Goal: Task Accomplishment & Management: Manage account settings

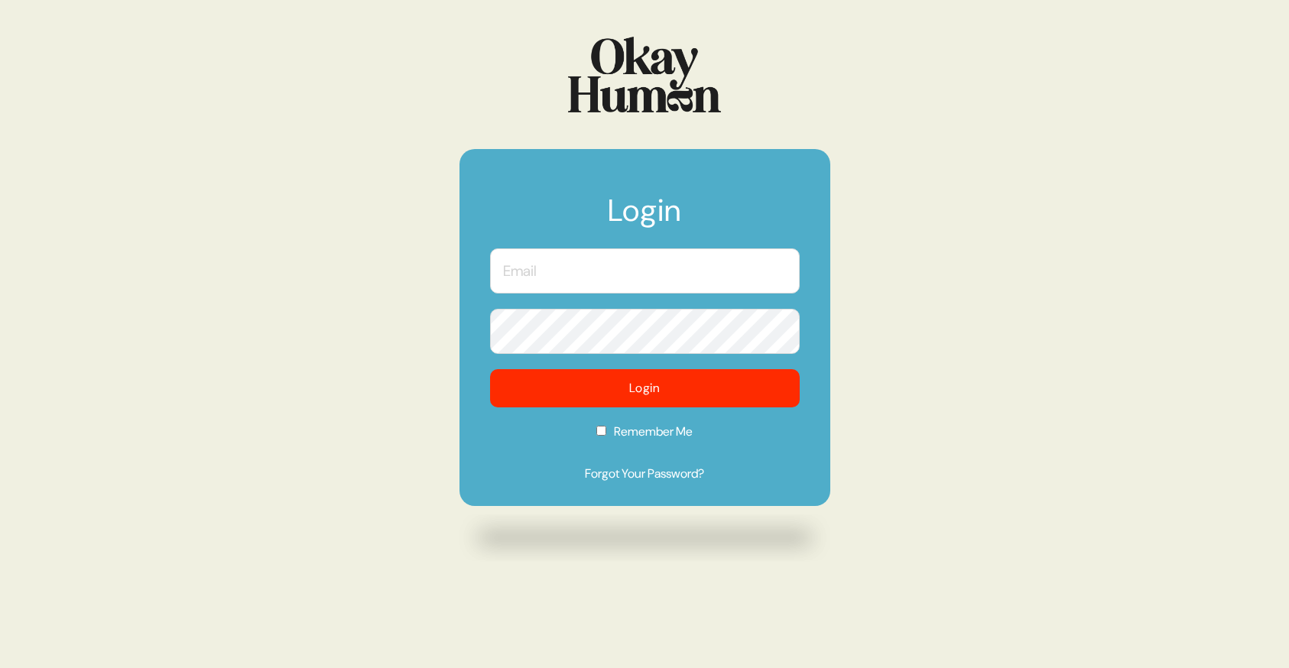
click at [607, 272] on input "text" at bounding box center [645, 271] width 310 height 45
type input "[EMAIL_ADDRESS][PERSON_NAME][DOMAIN_NAME]"
click at [668, 475] on form "Login [EMAIL_ADDRESS][PERSON_NAME][DOMAIN_NAME] Login Remember Me Forgot Your P…" at bounding box center [645, 327] width 371 height 357
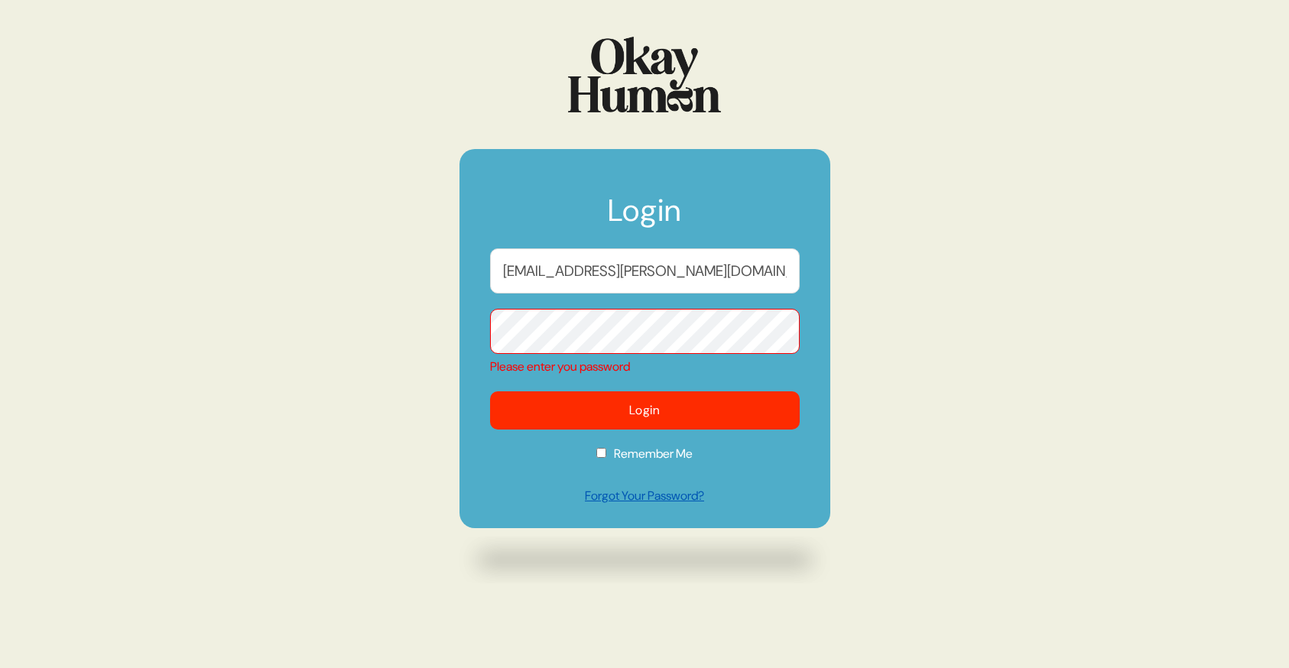
click at [660, 499] on link "Forgot Your Password?" at bounding box center [645, 496] width 310 height 18
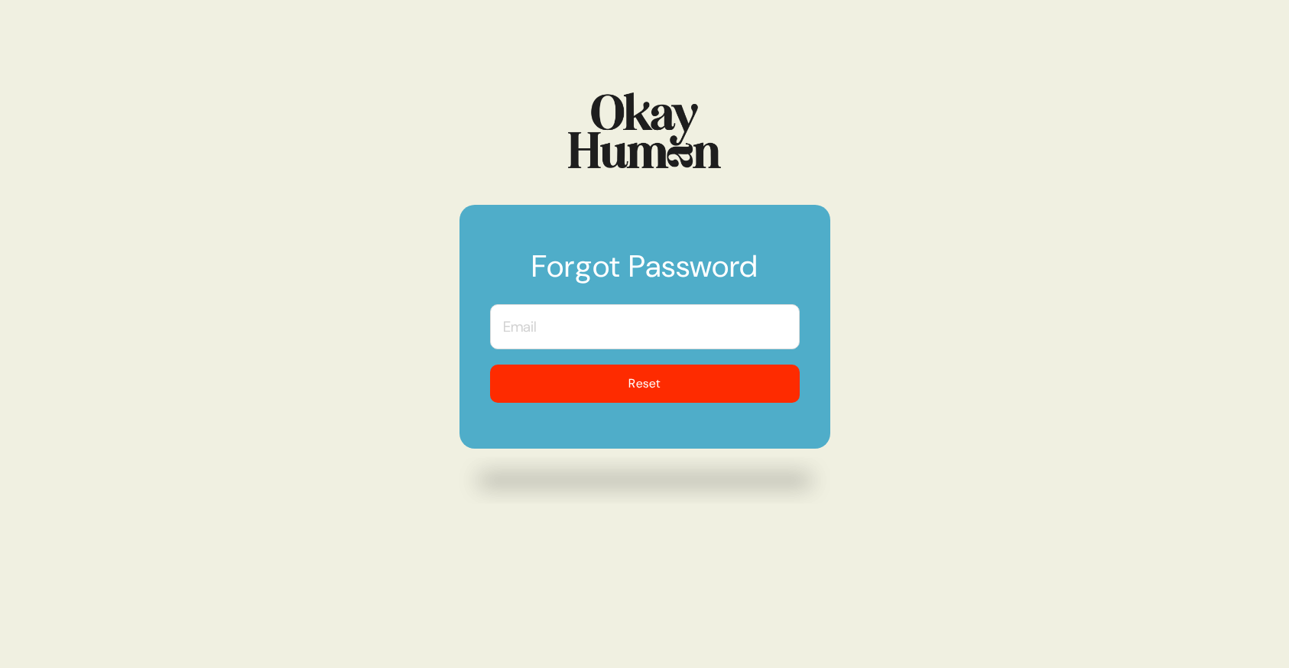
click at [599, 324] on input "text" at bounding box center [645, 326] width 310 height 45
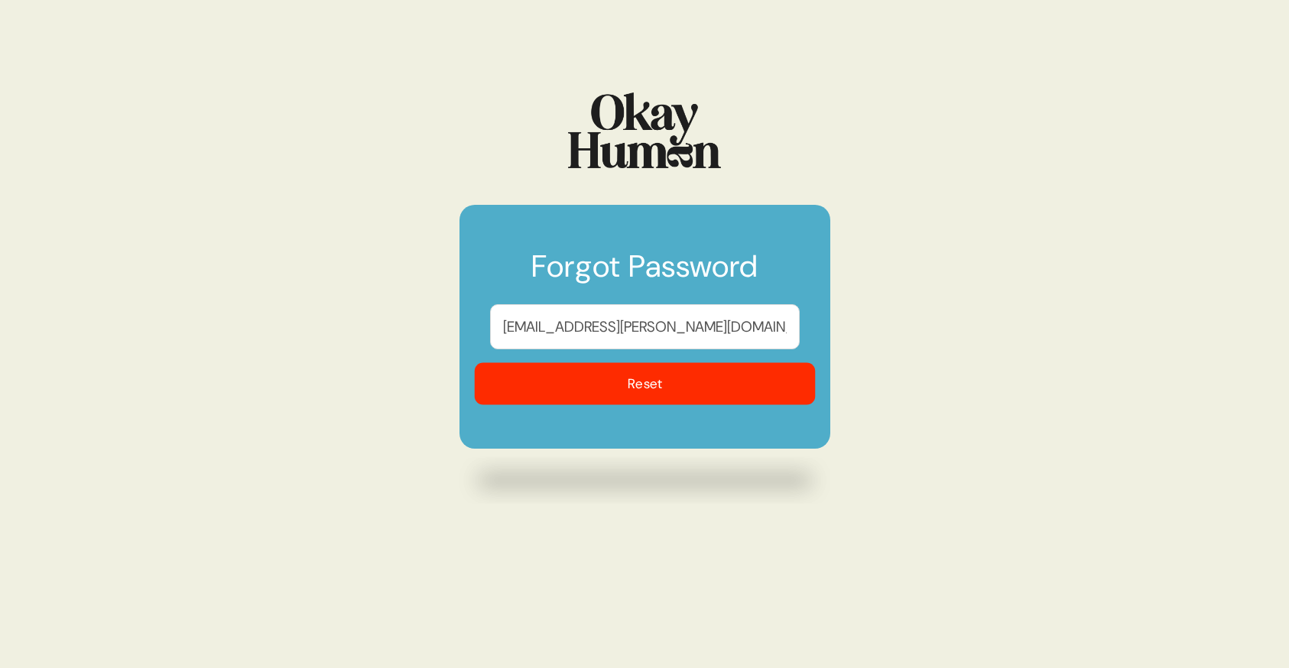
type input "[EMAIL_ADDRESS][PERSON_NAME][DOMAIN_NAME]"
click at [645, 391] on button "Reset" at bounding box center [644, 384] width 341 height 42
